Goal: Complete application form

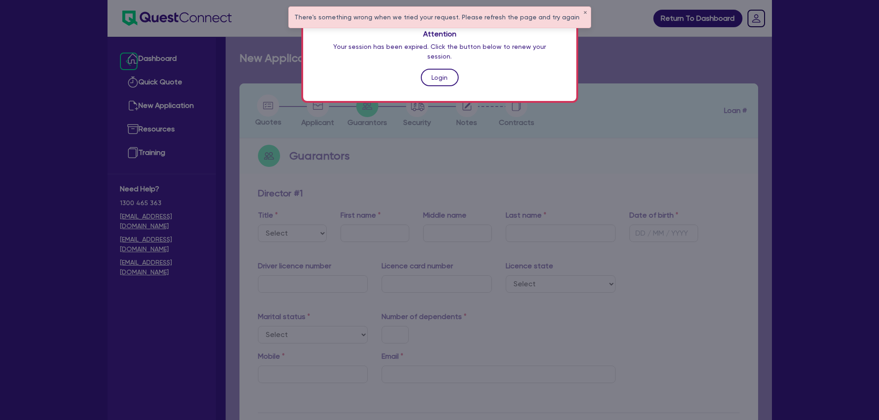
click at [448, 69] on link "Login" at bounding box center [440, 78] width 38 height 18
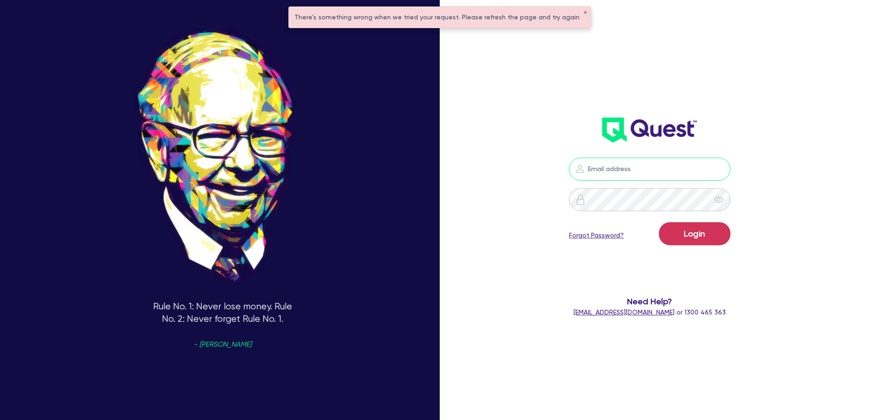
type input "[PERSON_NAME][EMAIL_ADDRESS][PERSON_NAME][DOMAIN_NAME]"
click at [710, 233] on button "Login" at bounding box center [694, 233] width 71 height 23
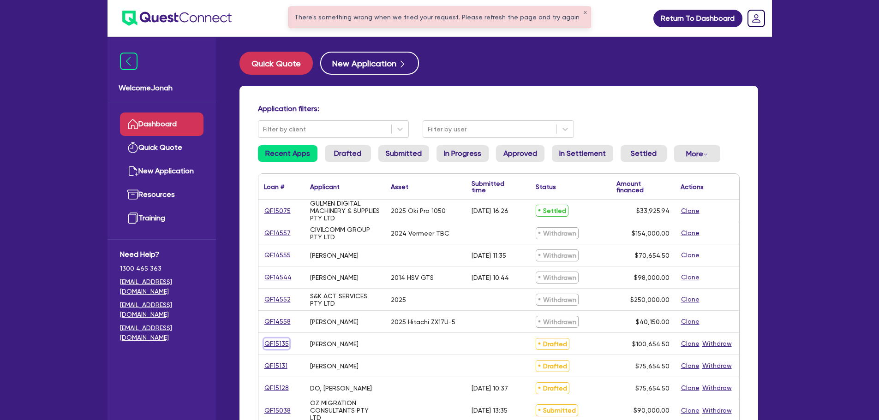
click at [274, 346] on link "QF15135" at bounding box center [276, 344] width 25 height 11
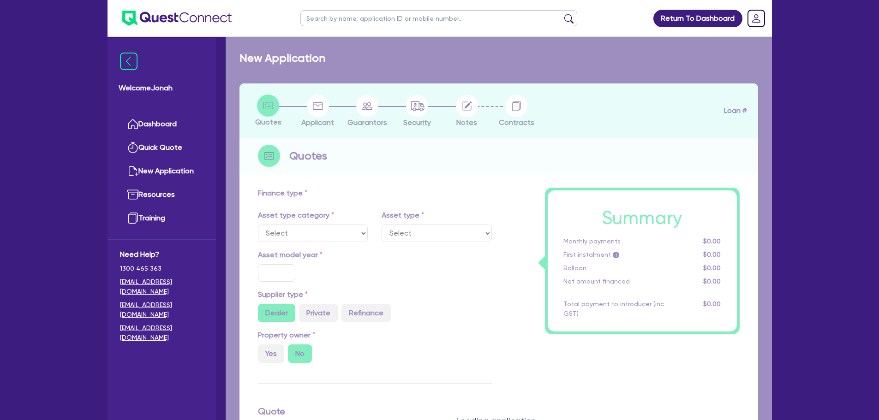
type input "100,000"
type input "5"
type input "5,032.73"
radio input "true"
type input "10"
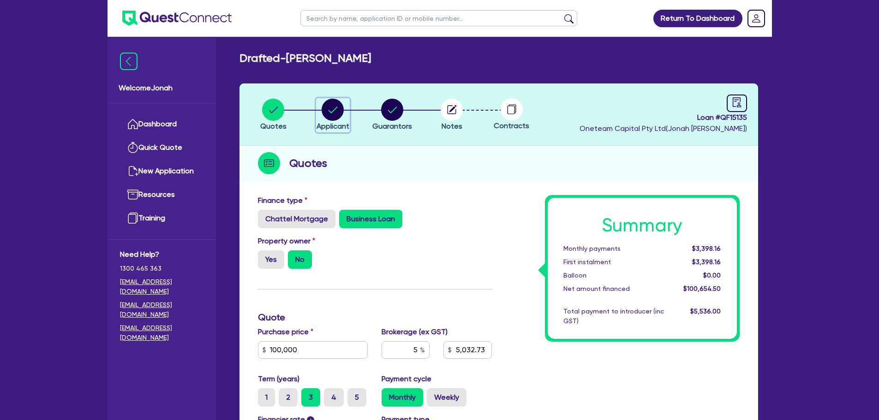
click at [343, 110] on circle "button" at bounding box center [333, 110] width 22 height 22
select select "SOLE_TRADER"
select select "RETAIL_WHOLESALE_TRADE"
select select "ELECTRICAL"
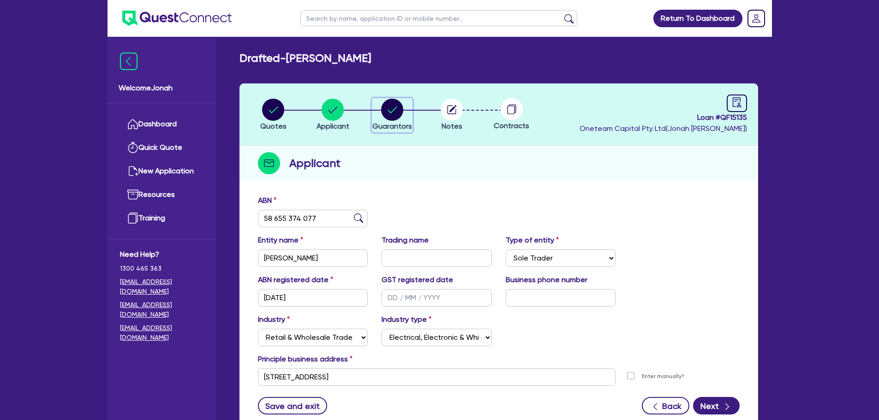
click at [393, 123] on span "Guarantors" at bounding box center [392, 126] width 40 height 9
select select "MR"
select select "WA"
select select "SINGLE"
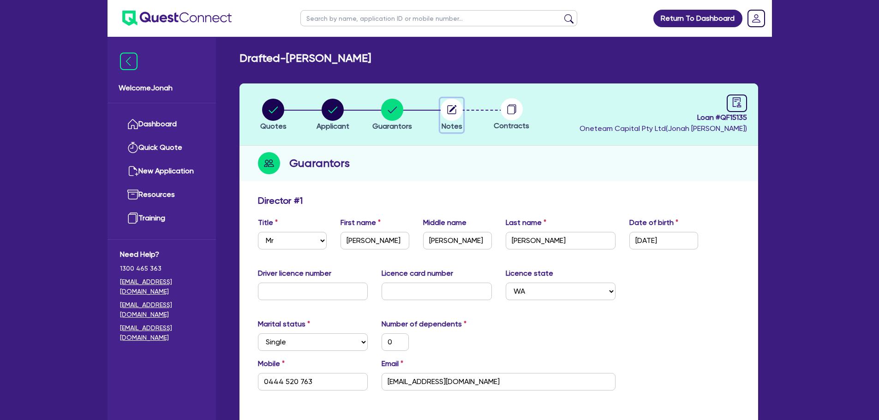
click at [448, 111] on circle "button" at bounding box center [452, 110] width 22 height 22
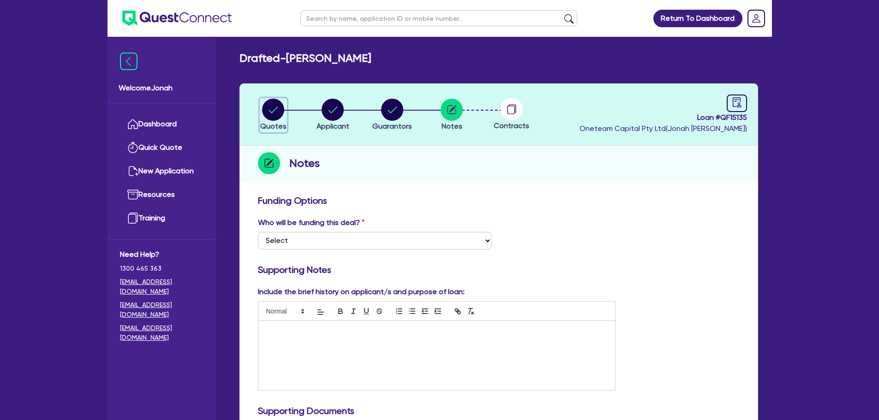
click at [277, 114] on circle "button" at bounding box center [273, 110] width 22 height 22
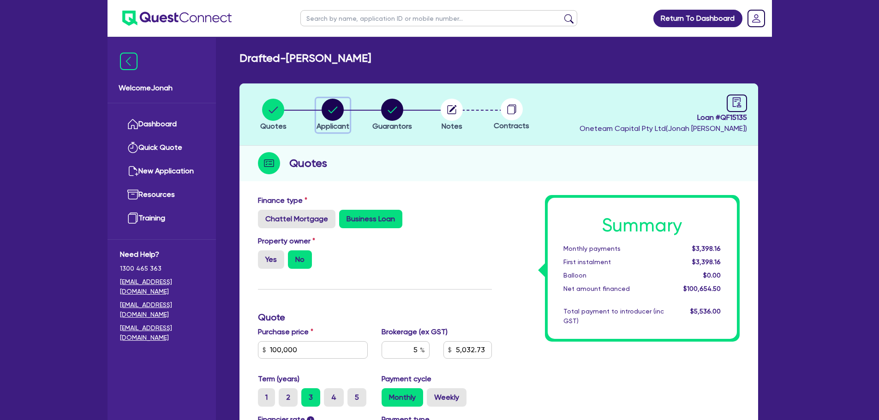
click at [336, 107] on icon "button" at bounding box center [332, 110] width 9 height 6
select select "SOLE_TRADER"
select select "RETAIL_WHOLESALE_TRADE"
select select "ELECTRICAL"
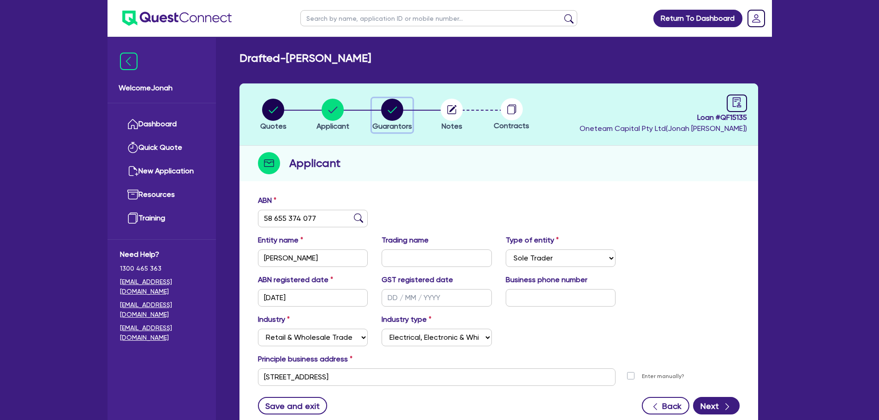
click at [393, 104] on circle "button" at bounding box center [392, 110] width 22 height 22
select select "MR"
select select "WA"
select select "SINGLE"
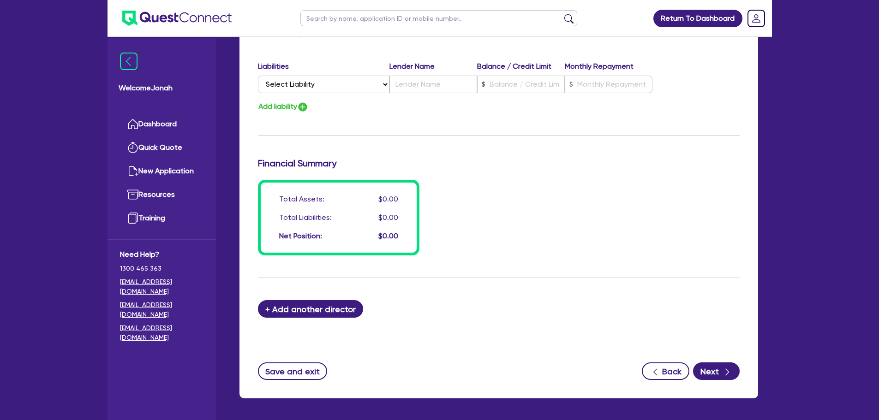
scroll to position [646, 0]
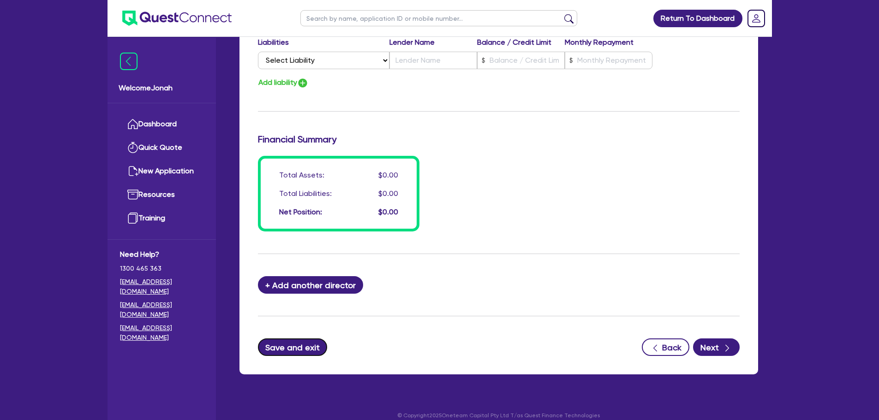
click at [291, 353] on button "Save and exit" at bounding box center [293, 348] width 70 height 18
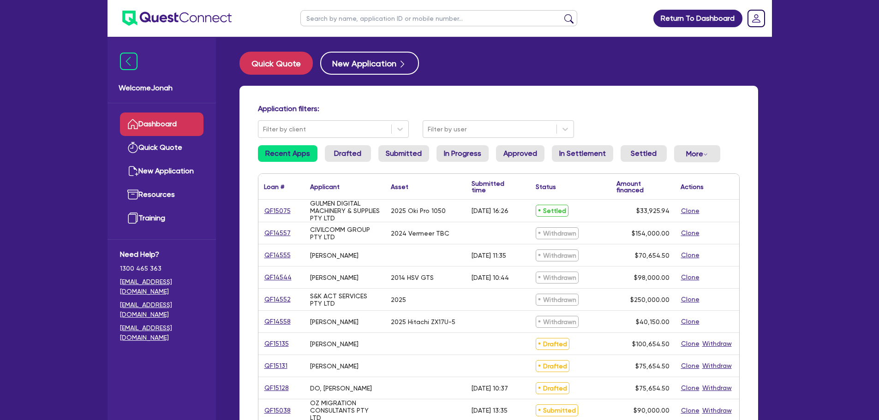
click at [330, 18] on input "text" at bounding box center [438, 18] width 277 height 16
type input "[PERSON_NAME]"
click at [573, 20] on button "submit" at bounding box center [568, 20] width 15 height 13
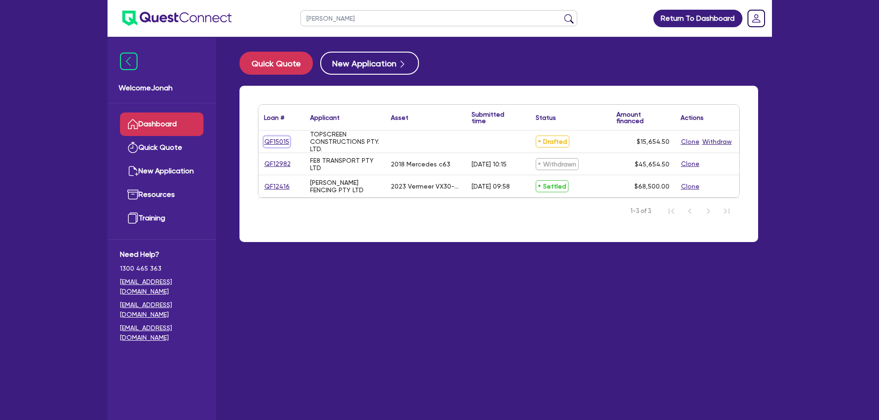
click at [282, 141] on link "QF15015" at bounding box center [277, 142] width 26 height 11
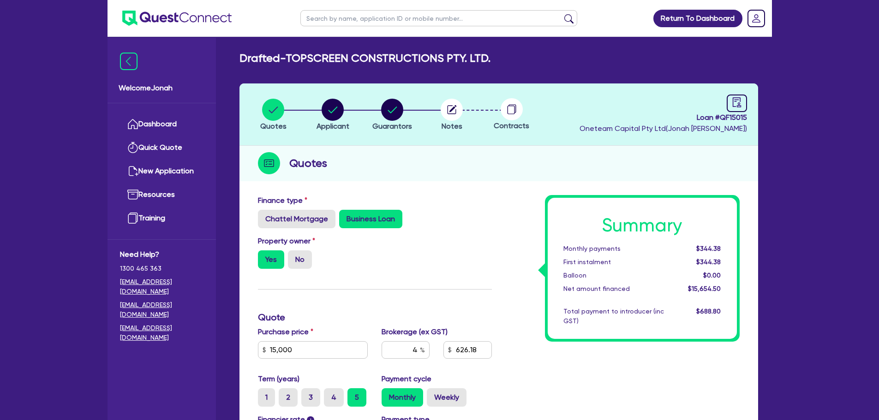
click at [464, 114] on li "Notes" at bounding box center [452, 114] width 60 height 32
click at [460, 115] on circle "button" at bounding box center [452, 110] width 22 height 22
select select "Other"
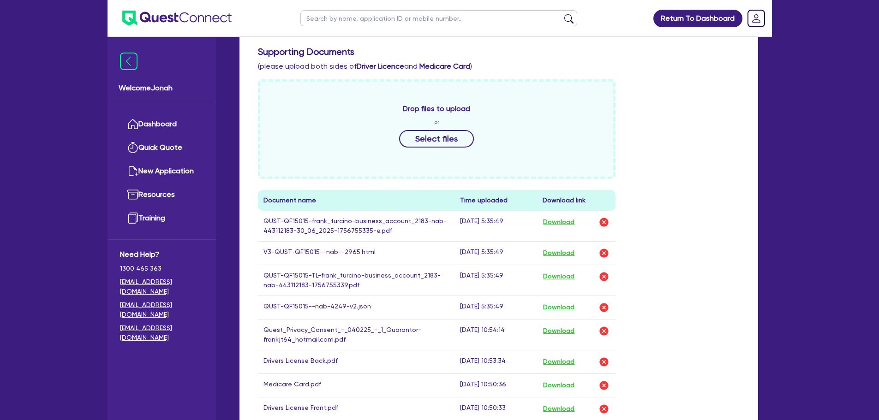
scroll to position [415, 0]
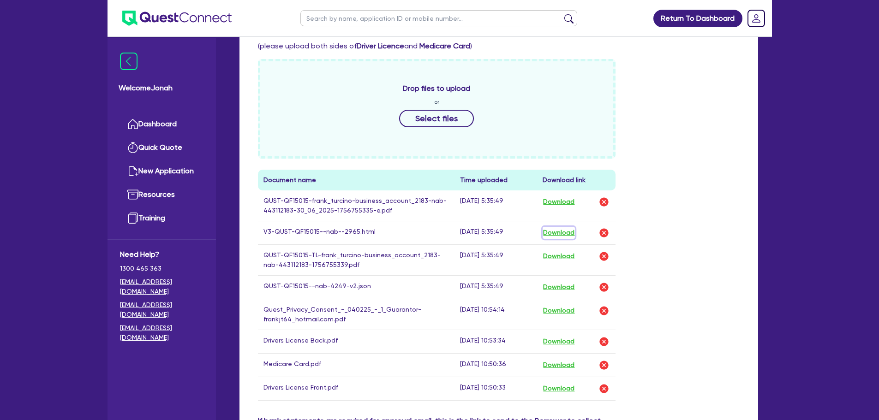
click at [557, 231] on button "Download" at bounding box center [558, 233] width 32 height 12
